Goal: Task Accomplishment & Management: Complete application form

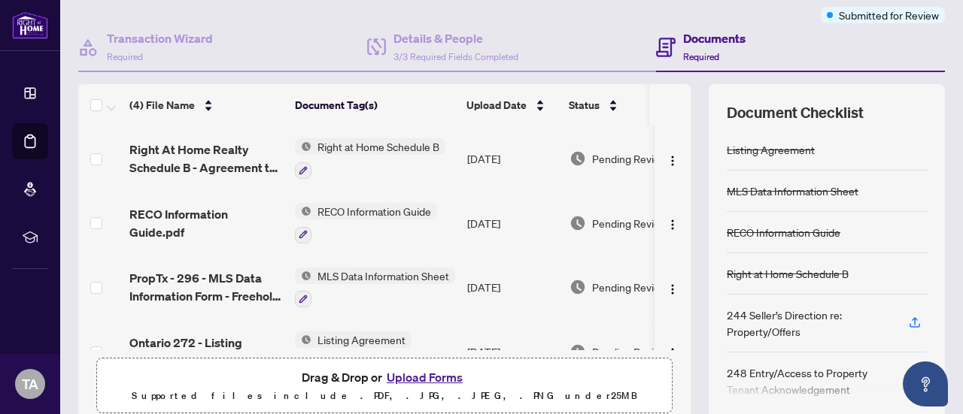
scroll to position [235, 0]
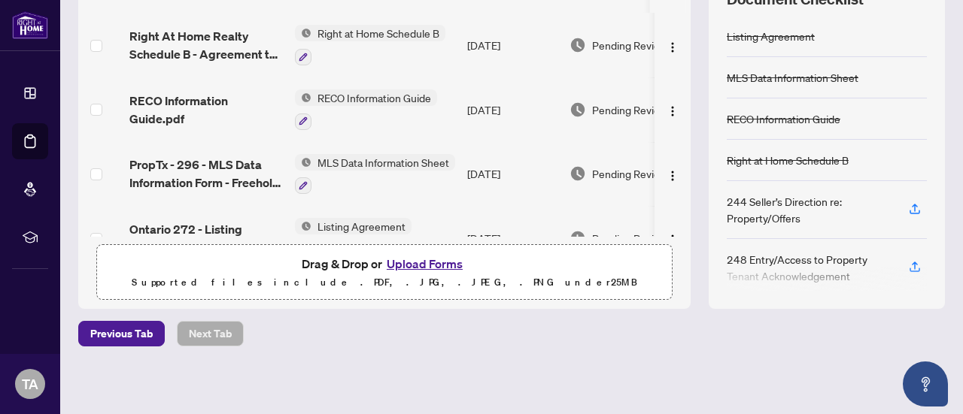
click at [439, 262] on button "Upload Forms" at bounding box center [424, 264] width 85 height 20
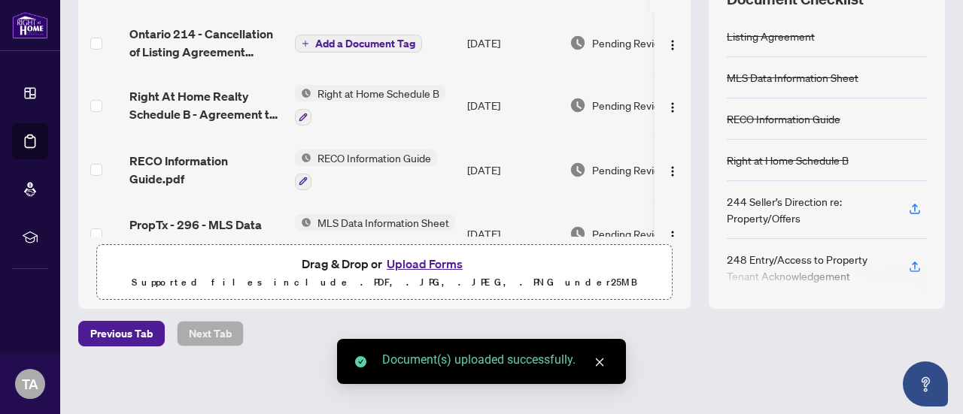
scroll to position [0, 0]
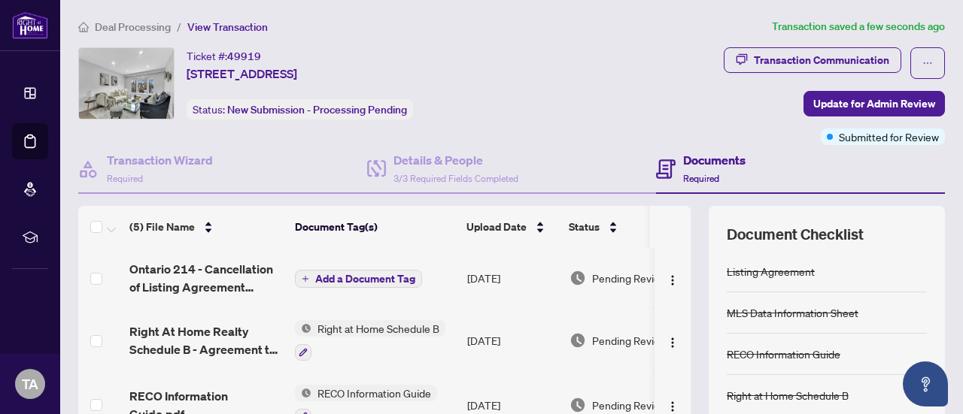
click at [342, 274] on span "Add a Document Tag" at bounding box center [365, 279] width 100 height 11
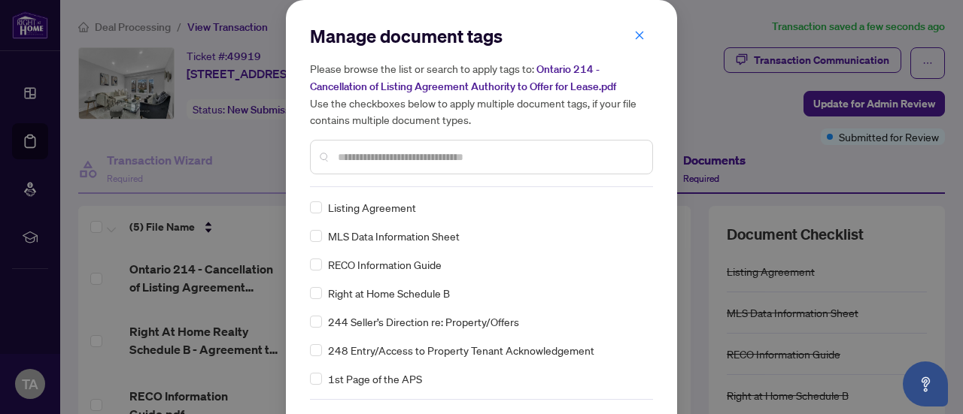
click at [343, 154] on input "text" at bounding box center [489, 157] width 302 height 17
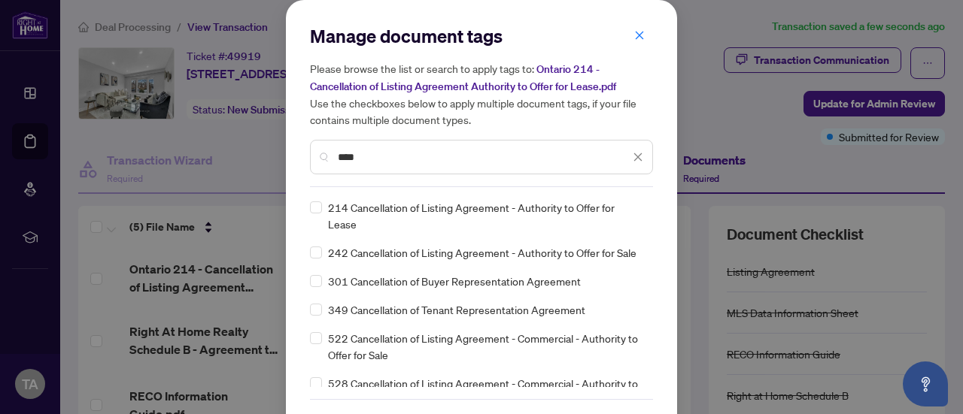
type input "****"
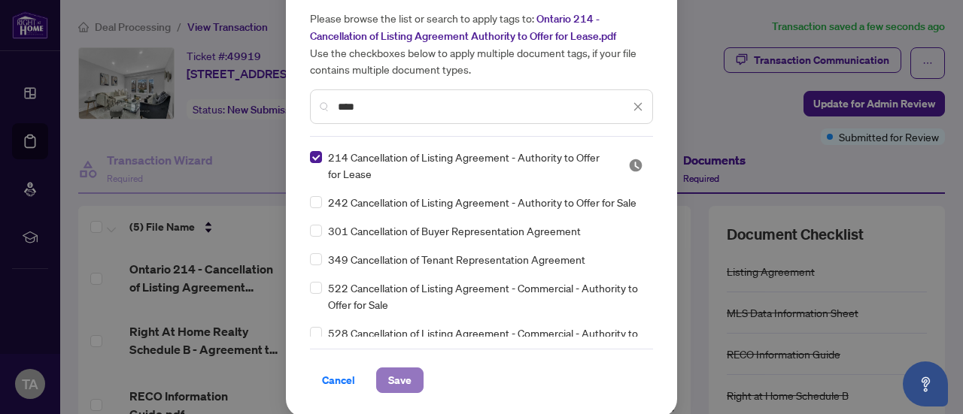
click at [388, 376] on span "Save" at bounding box center [399, 380] width 23 height 24
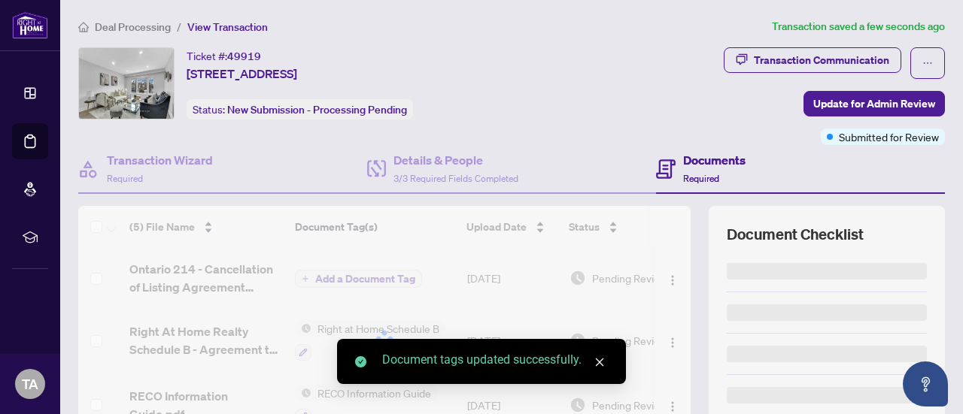
scroll to position [0, 0]
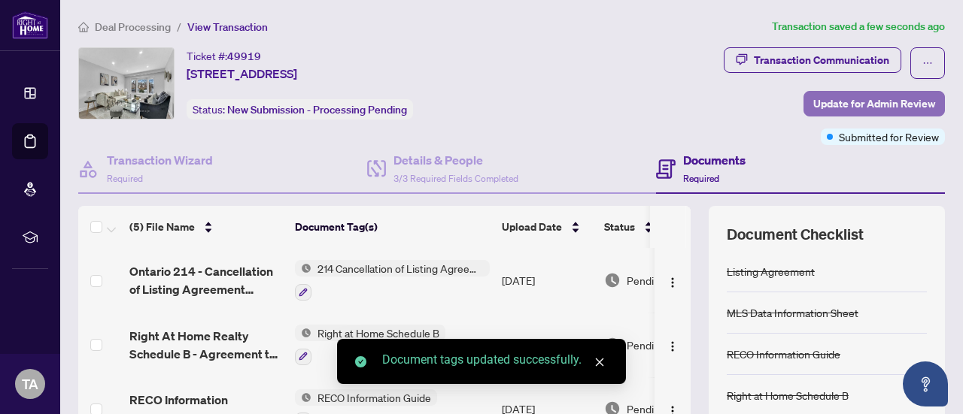
click at [863, 99] on span "Update for Admin Review" at bounding box center [874, 104] width 122 height 24
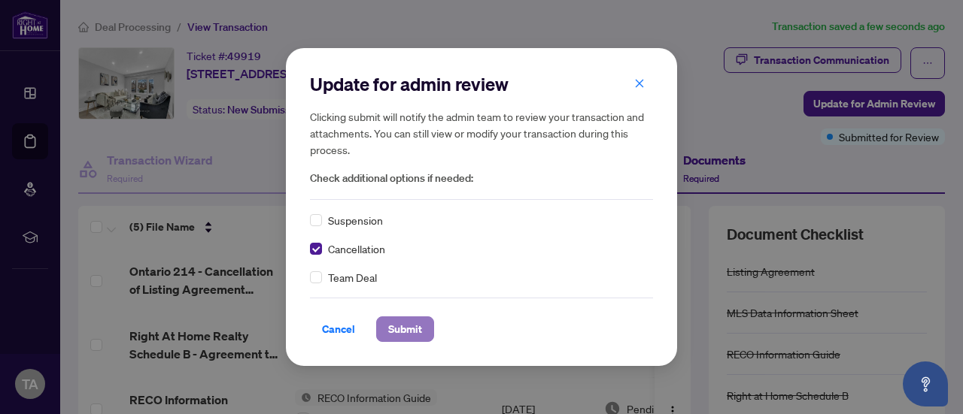
click at [400, 331] on span "Submit" at bounding box center [405, 329] width 34 height 24
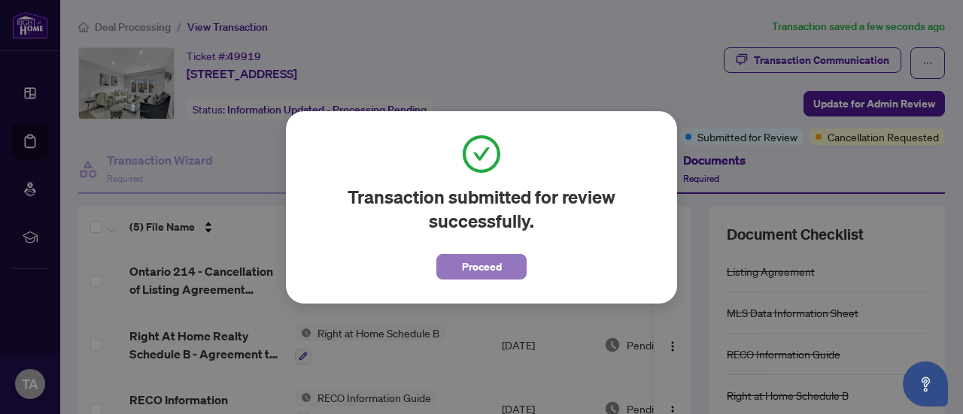
click at [462, 264] on span "Proceed" at bounding box center [482, 267] width 40 height 24
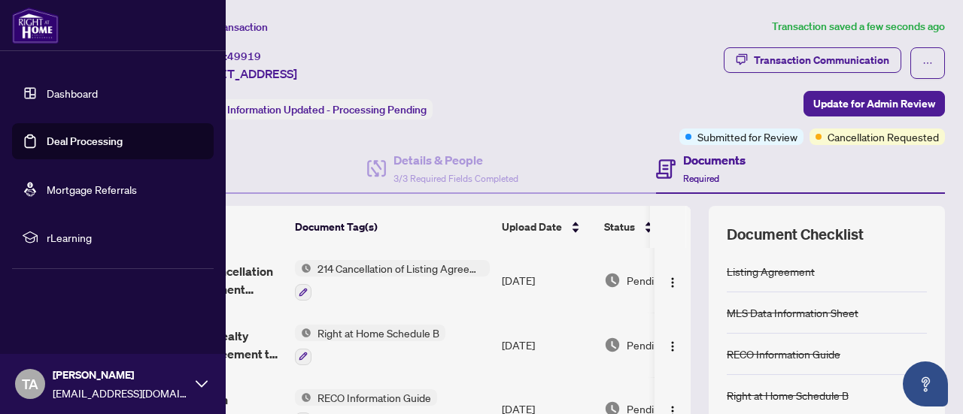
click at [36, 31] on img at bounding box center [35, 26] width 47 height 36
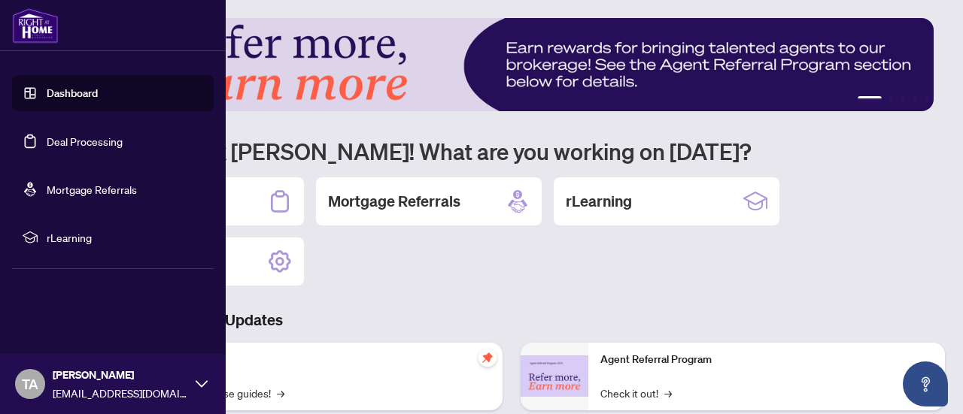
click at [47, 100] on link "Dashboard" at bounding box center [72, 93] width 51 height 14
click at [73, 89] on link "Dashboard" at bounding box center [72, 93] width 51 height 14
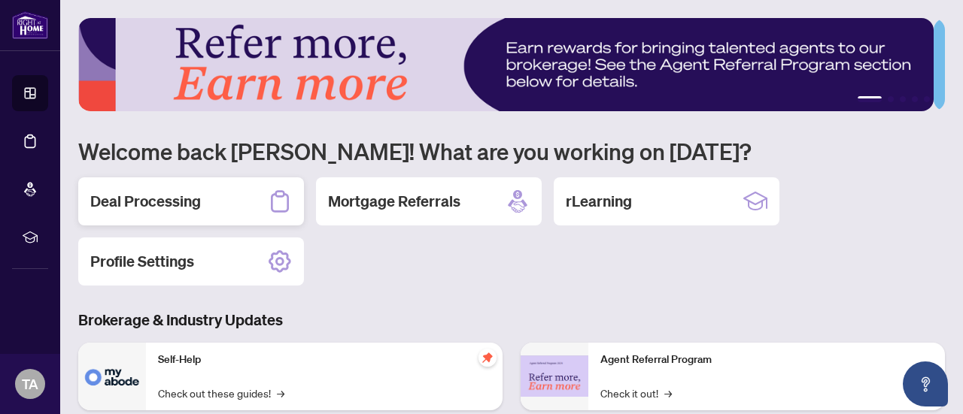
click at [223, 217] on div "Deal Processing" at bounding box center [191, 201] width 226 height 48
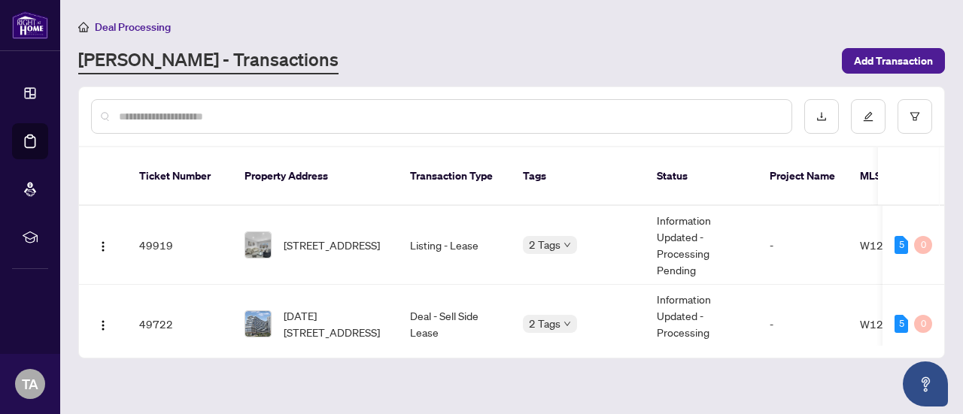
click at [370, 112] on input "text" at bounding box center [449, 116] width 660 height 17
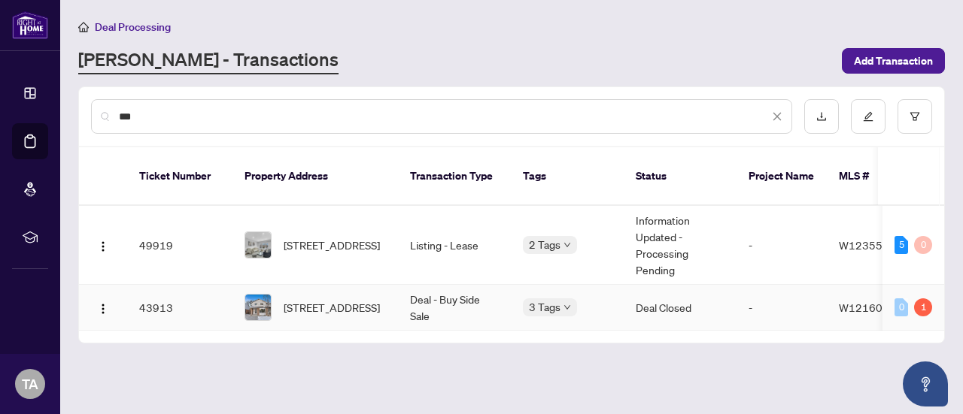
type input "***"
click at [435, 285] on td "Deal - Buy Side Sale" at bounding box center [454, 308] width 113 height 46
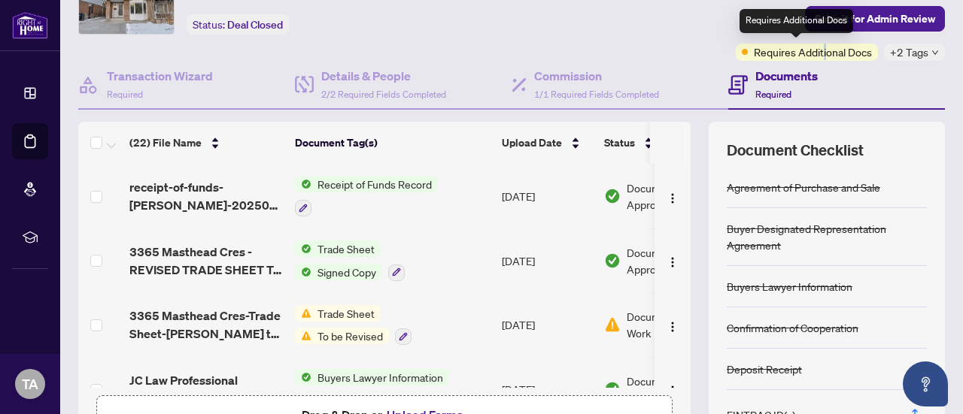
click at [812, 49] on span "Requires Additional Docs" at bounding box center [813, 52] width 118 height 17
click at [879, 71] on div "Documents Required" at bounding box center [836, 85] width 217 height 49
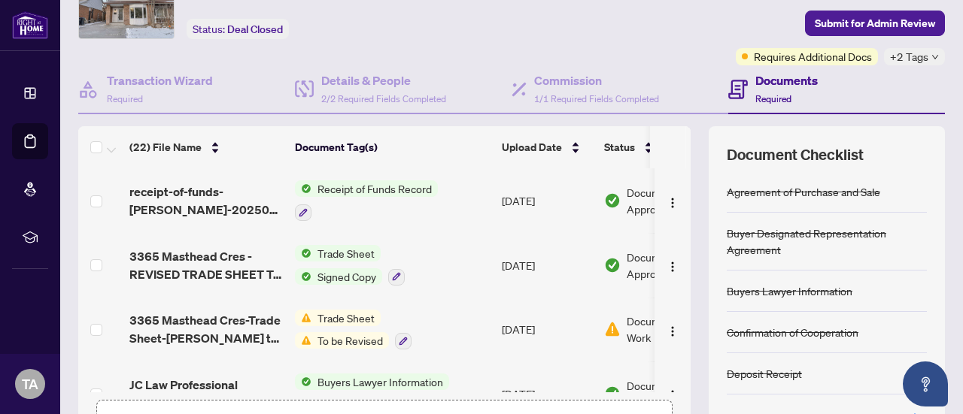
scroll to position [68, 0]
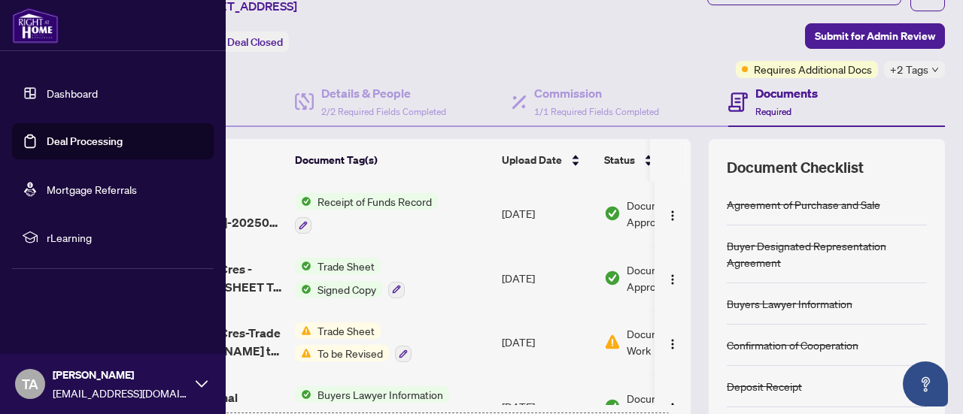
click at [111, 146] on link "Deal Processing" at bounding box center [85, 142] width 76 height 14
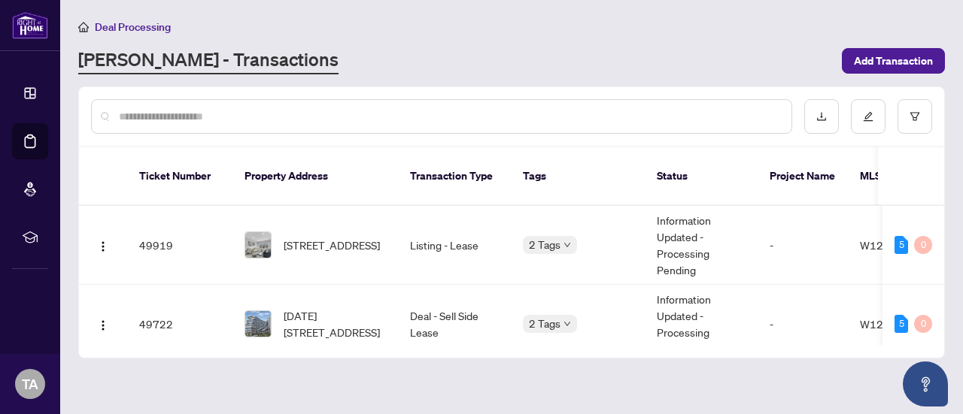
click at [530, 118] on input "text" at bounding box center [449, 116] width 660 height 17
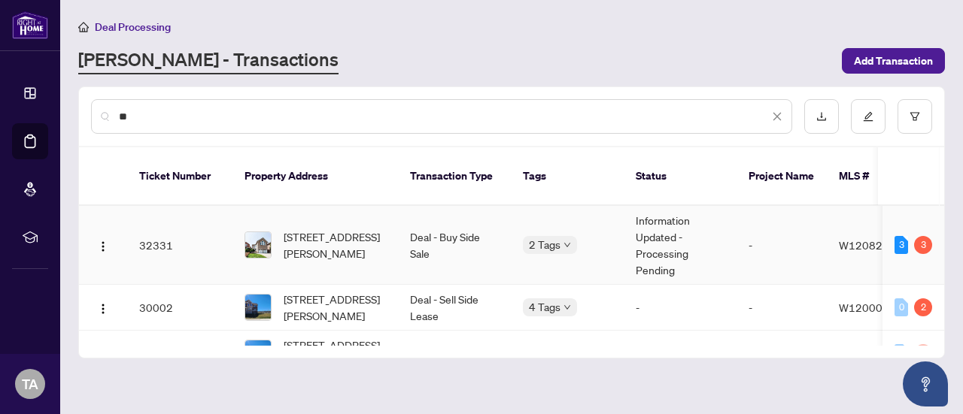
type input "**"
click at [487, 238] on td "Deal - Buy Side Sale" at bounding box center [454, 245] width 113 height 79
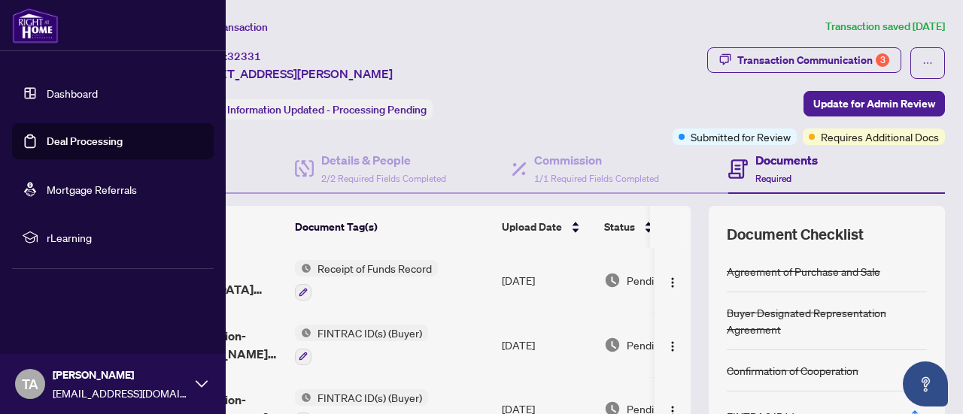
click at [53, 139] on link "Deal Processing" at bounding box center [85, 142] width 76 height 14
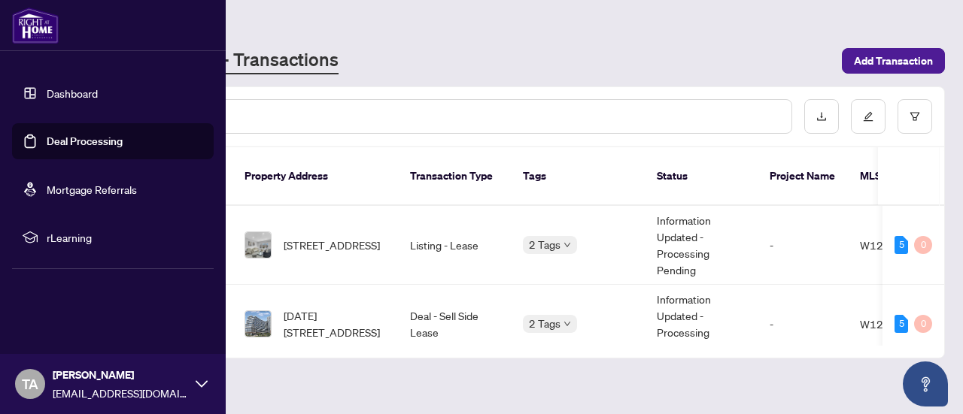
click at [89, 145] on link "Deal Processing" at bounding box center [85, 142] width 76 height 14
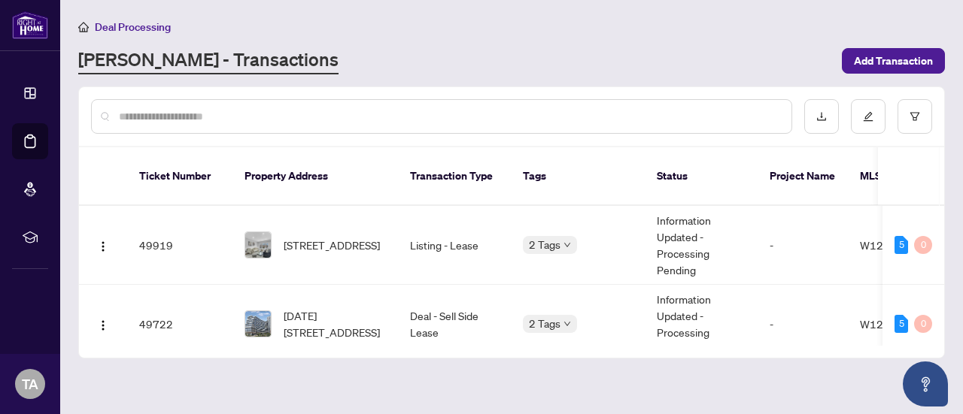
click at [720, 112] on input "text" at bounding box center [449, 116] width 660 height 17
type input "*"
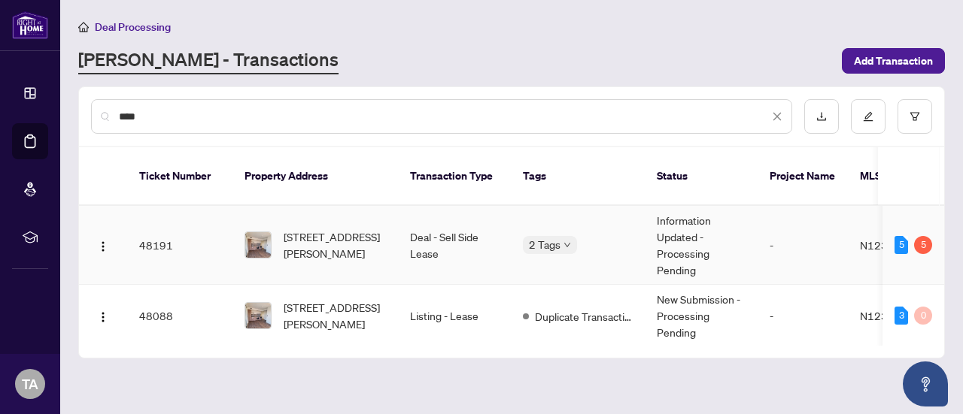
type input "****"
click at [690, 223] on td "Information Updated - Processing Pending" at bounding box center [700, 245] width 113 height 79
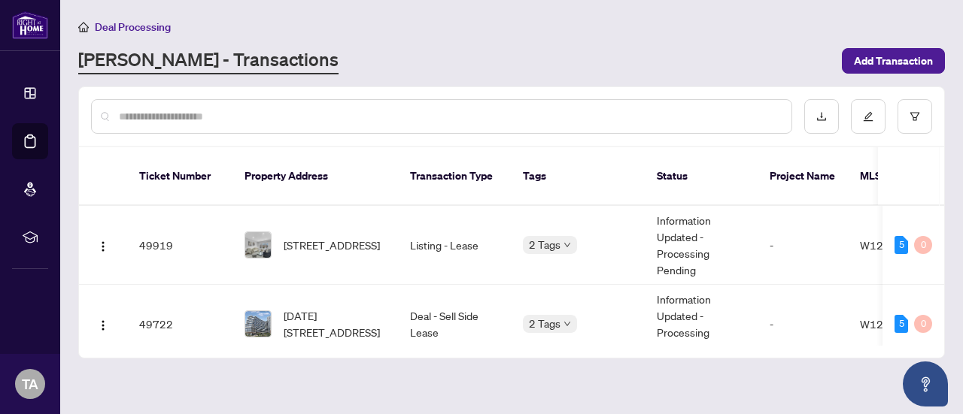
click at [687, 114] on input "text" at bounding box center [449, 116] width 660 height 17
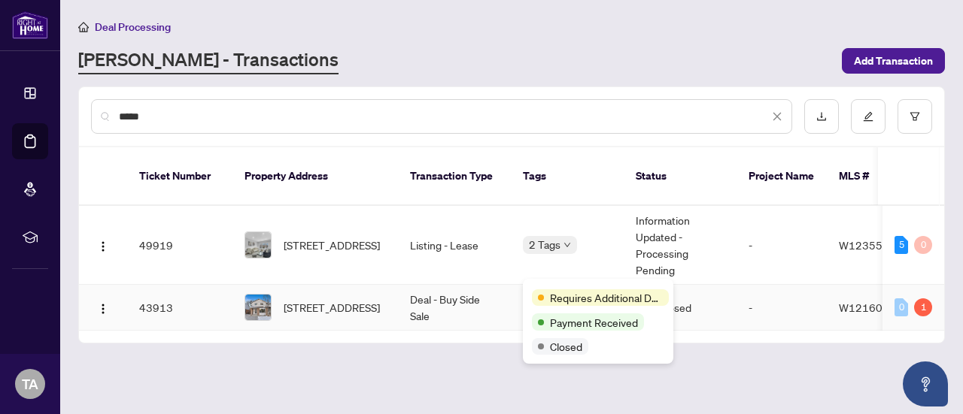
type input "*****"
click at [573, 287] on div "Requires Additional Docs Payment Received Closed" at bounding box center [598, 321] width 150 height 85
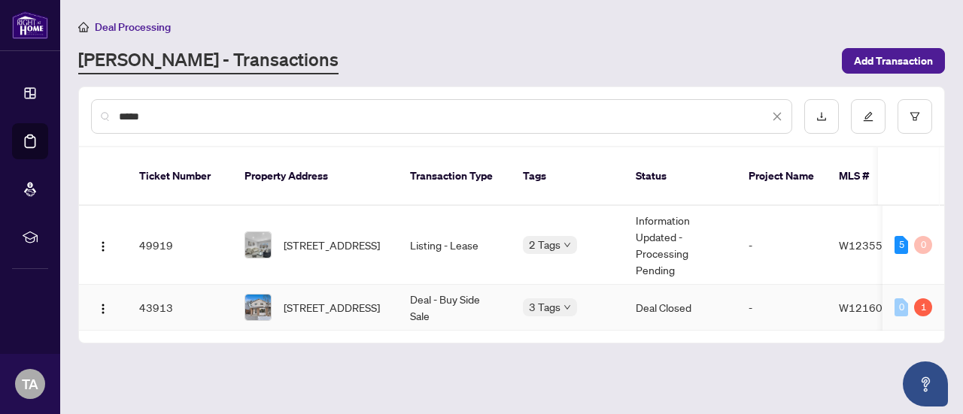
click at [472, 292] on td "Deal - Buy Side Sale" at bounding box center [454, 308] width 113 height 46
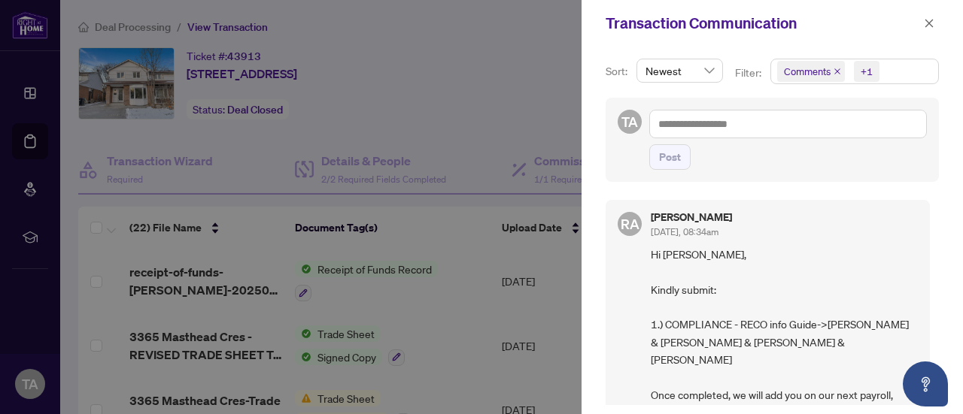
click at [501, 147] on div at bounding box center [481, 207] width 963 height 414
click at [929, 25] on icon "close" at bounding box center [928, 23] width 11 height 11
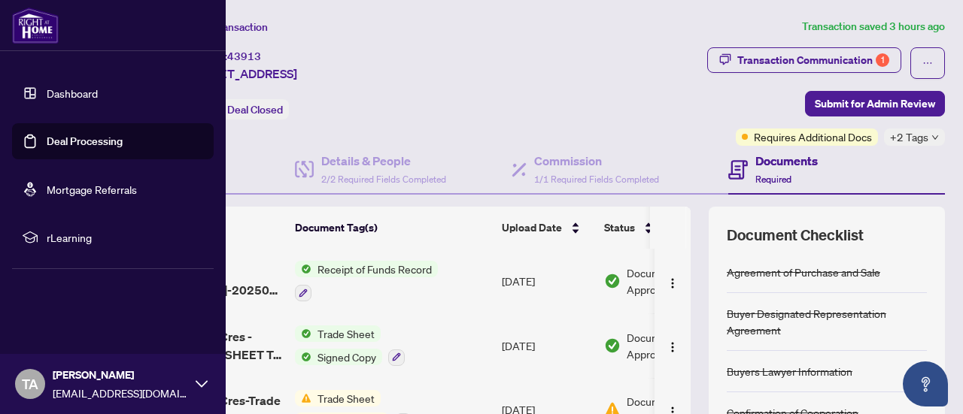
click at [75, 135] on link "Deal Processing" at bounding box center [85, 142] width 76 height 14
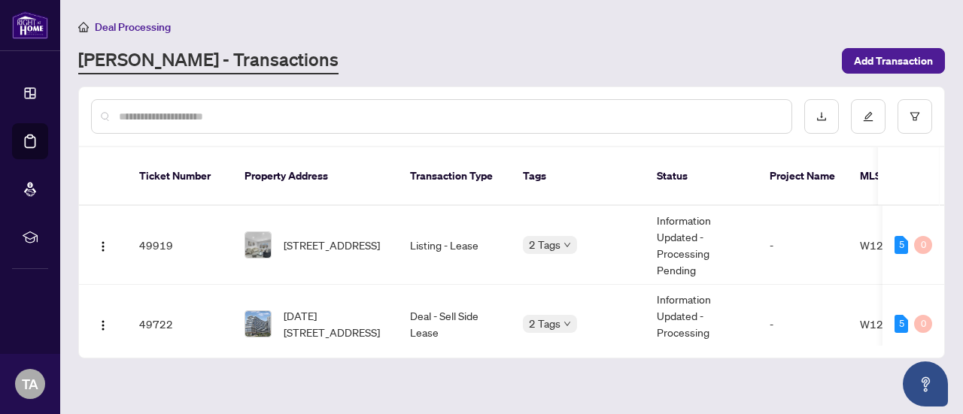
click at [614, 122] on input "text" at bounding box center [449, 116] width 660 height 17
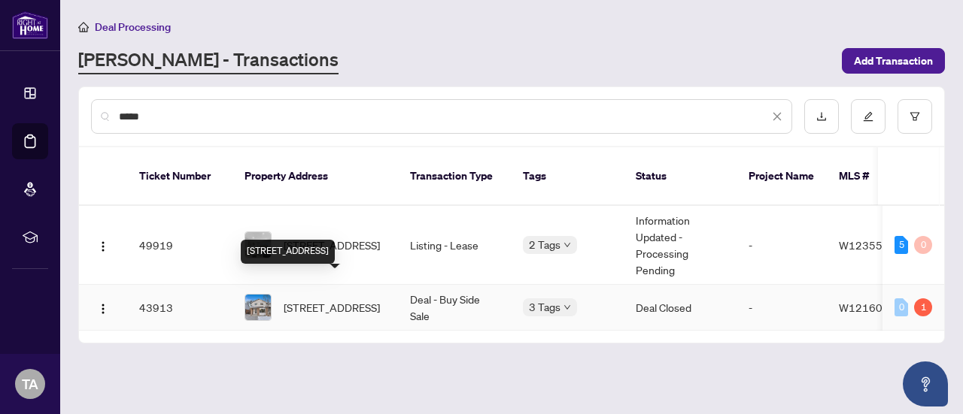
type input "****"
click at [363, 299] on span "[STREET_ADDRESS]" at bounding box center [332, 307] width 96 height 17
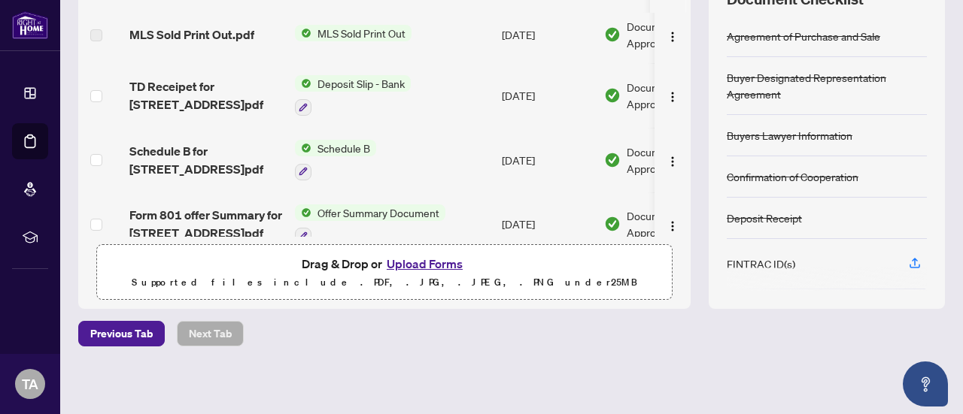
scroll to position [880, 0]
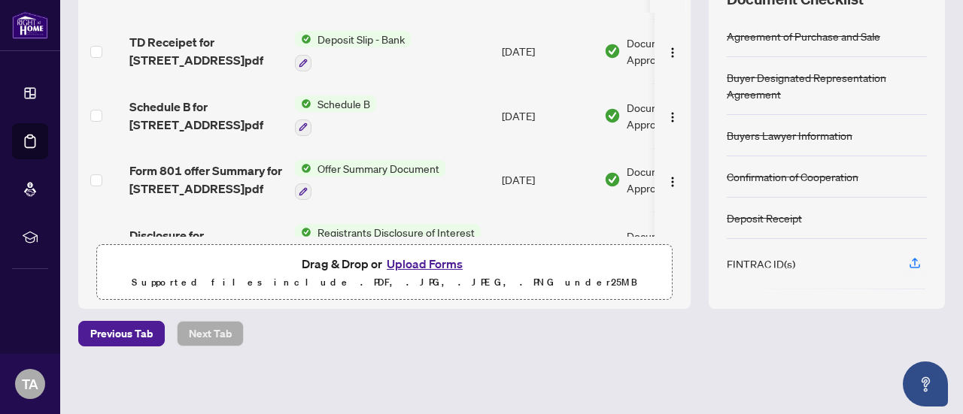
click at [416, 265] on button "Upload Forms" at bounding box center [424, 264] width 85 height 20
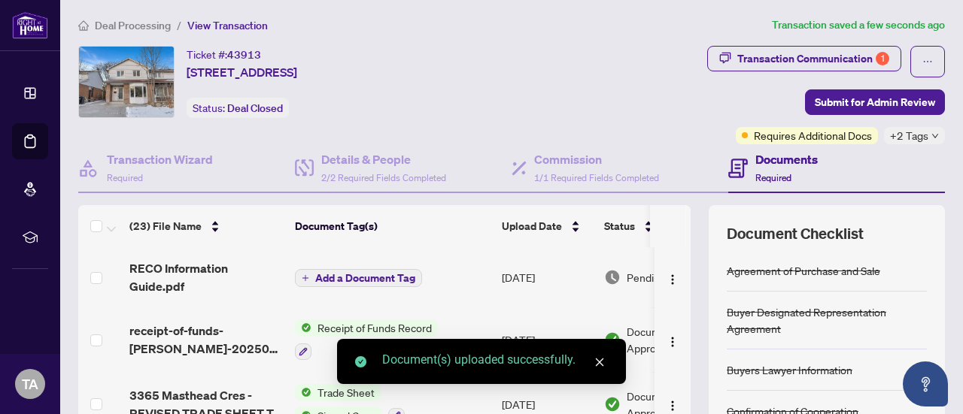
scroll to position [76, 0]
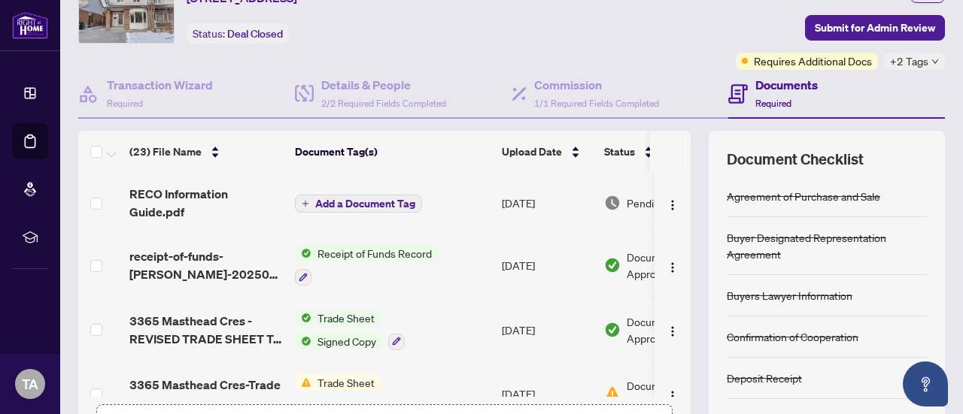
click at [364, 207] on span "Add a Document Tag" at bounding box center [365, 204] width 100 height 11
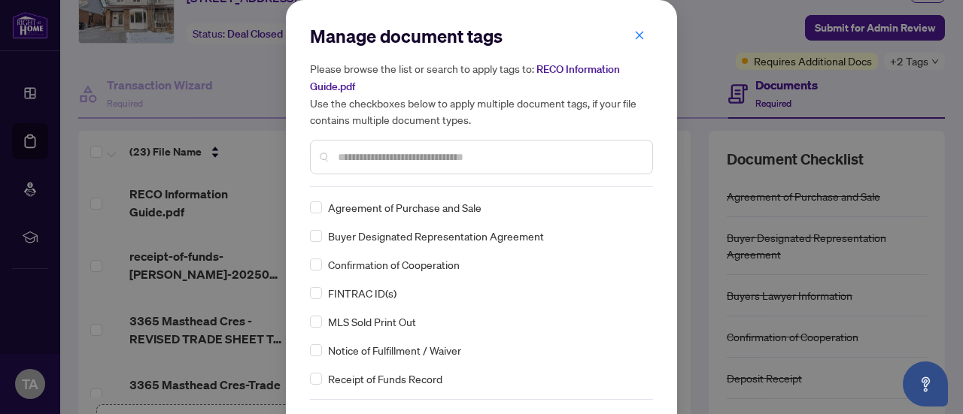
click at [424, 161] on input "text" at bounding box center [489, 157] width 302 height 17
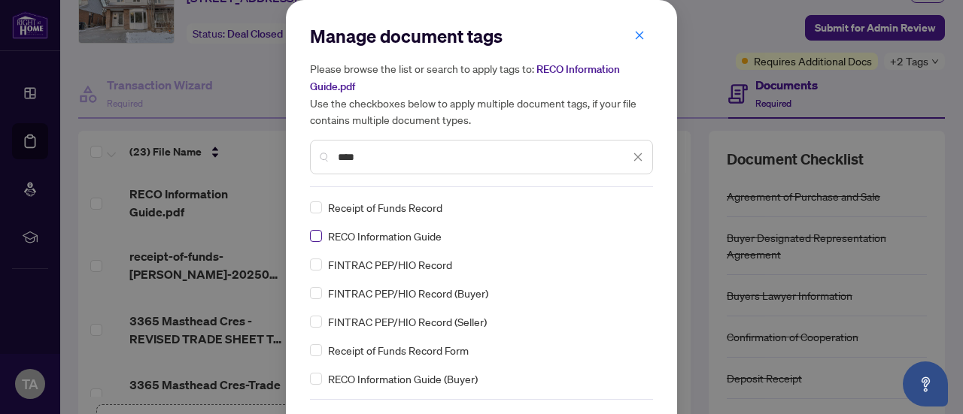
type input "****"
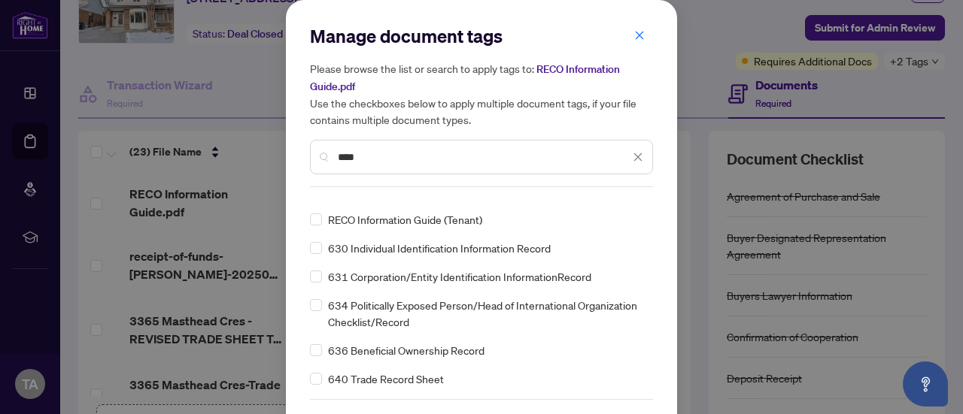
scroll to position [50, 0]
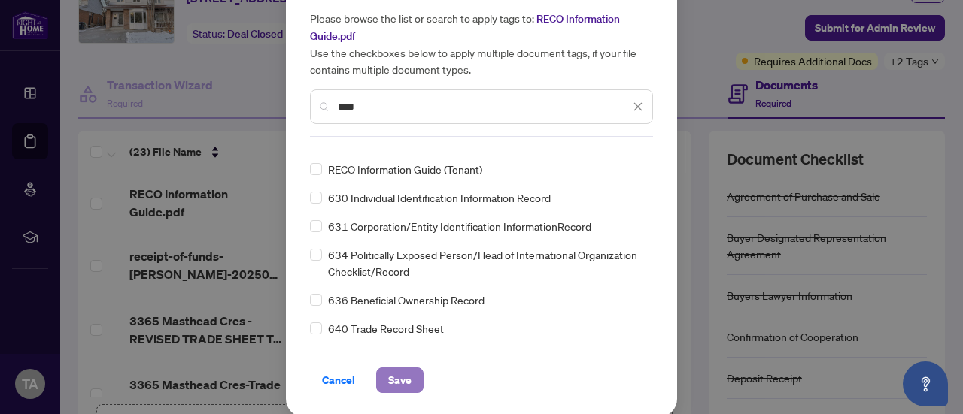
click at [388, 372] on span "Save" at bounding box center [399, 380] width 23 height 24
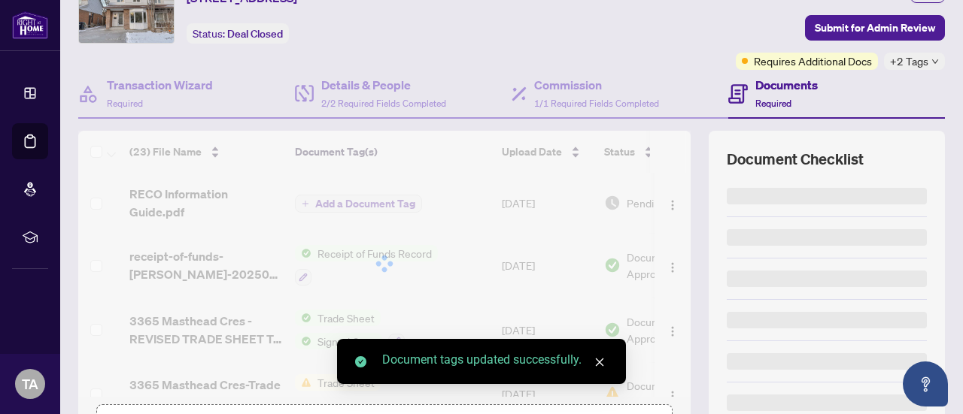
scroll to position [0, 0]
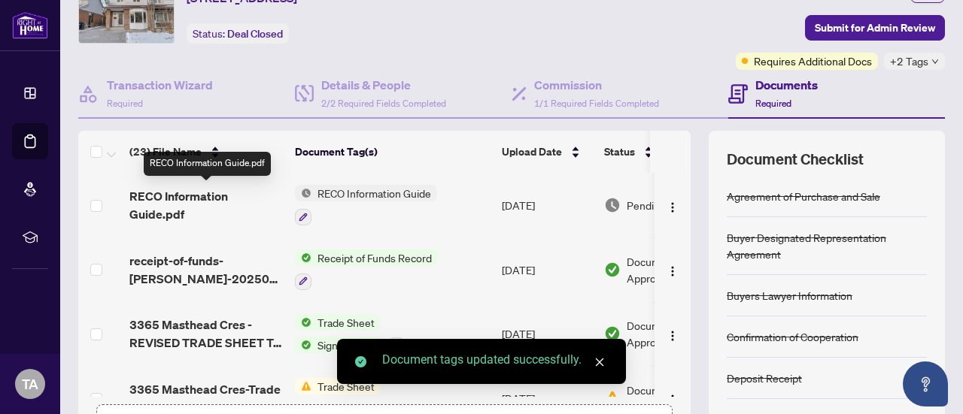
click at [190, 211] on span "RECO Information Guide.pdf" at bounding box center [205, 205] width 153 height 36
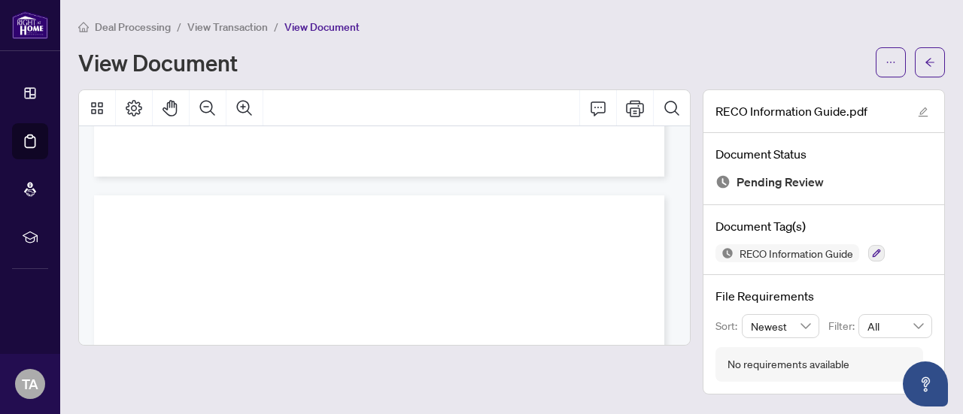
scroll to position [301, 0]
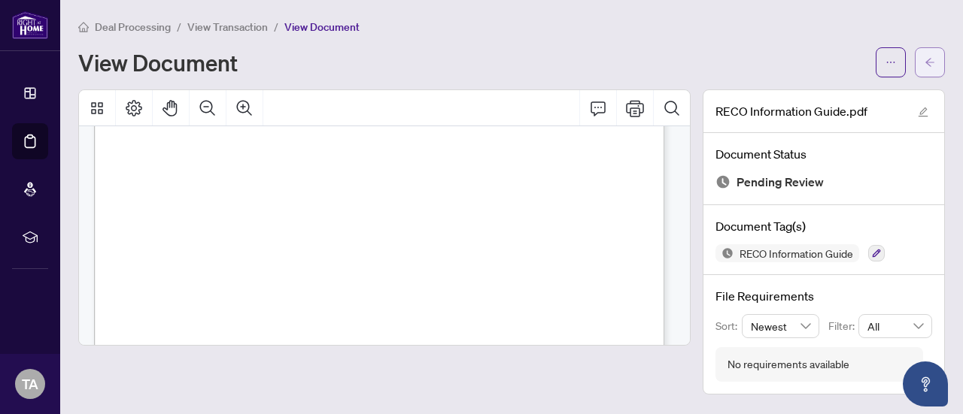
click at [934, 58] on icon "arrow-left" at bounding box center [929, 62] width 11 height 11
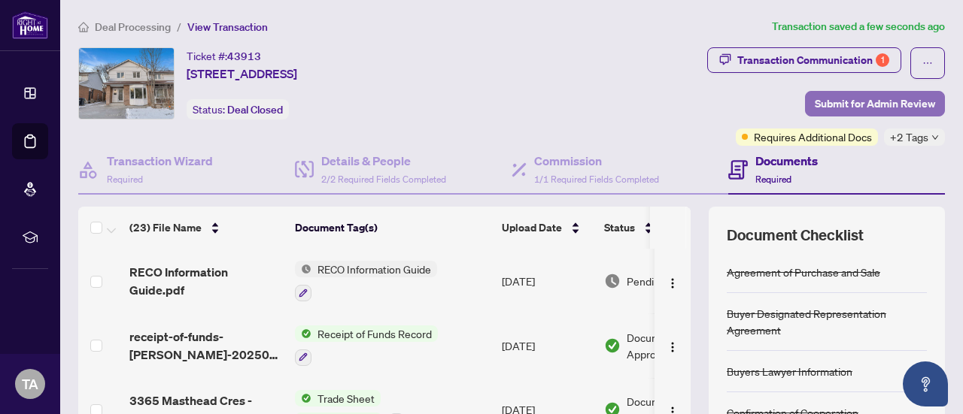
click at [862, 106] on span "Submit for Admin Review" at bounding box center [874, 104] width 120 height 24
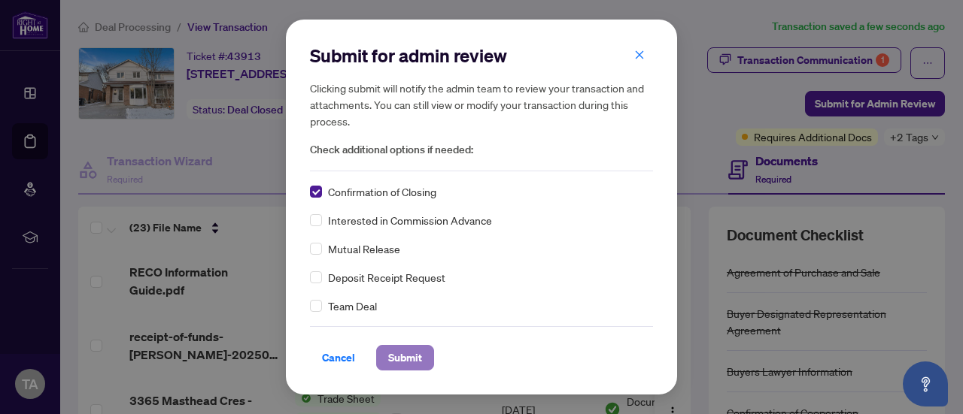
click at [394, 354] on span "Submit" at bounding box center [405, 358] width 34 height 24
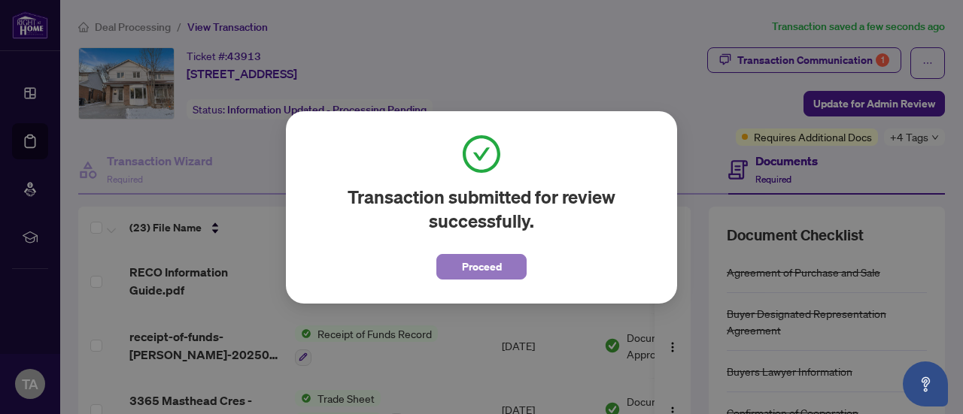
click at [487, 275] on span "Proceed" at bounding box center [482, 267] width 40 height 24
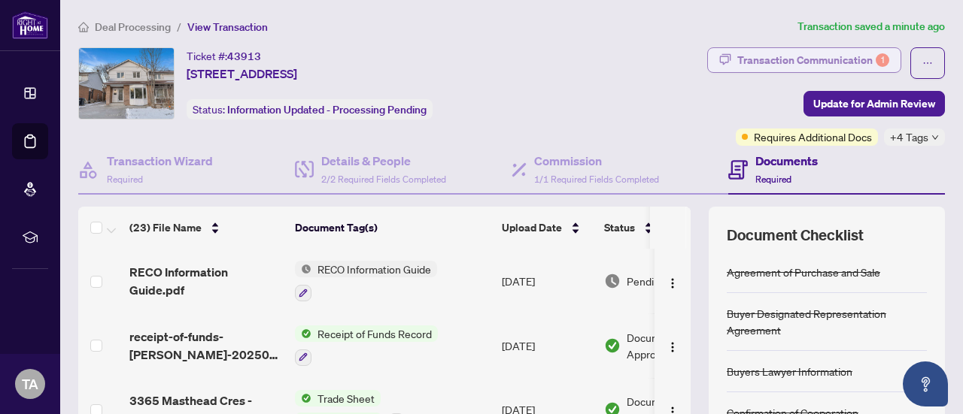
click at [804, 61] on div "Transaction Communication 1" at bounding box center [813, 60] width 152 height 24
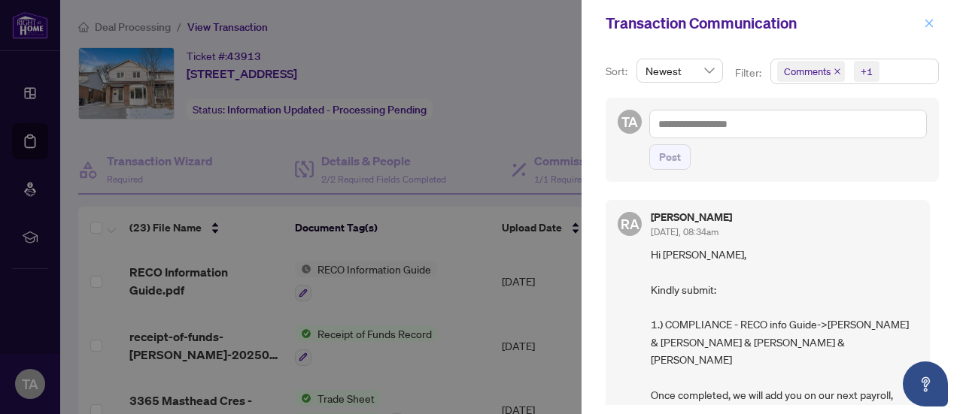
click at [926, 19] on icon "close" at bounding box center [928, 23] width 11 height 11
